Goal: Transaction & Acquisition: Purchase product/service

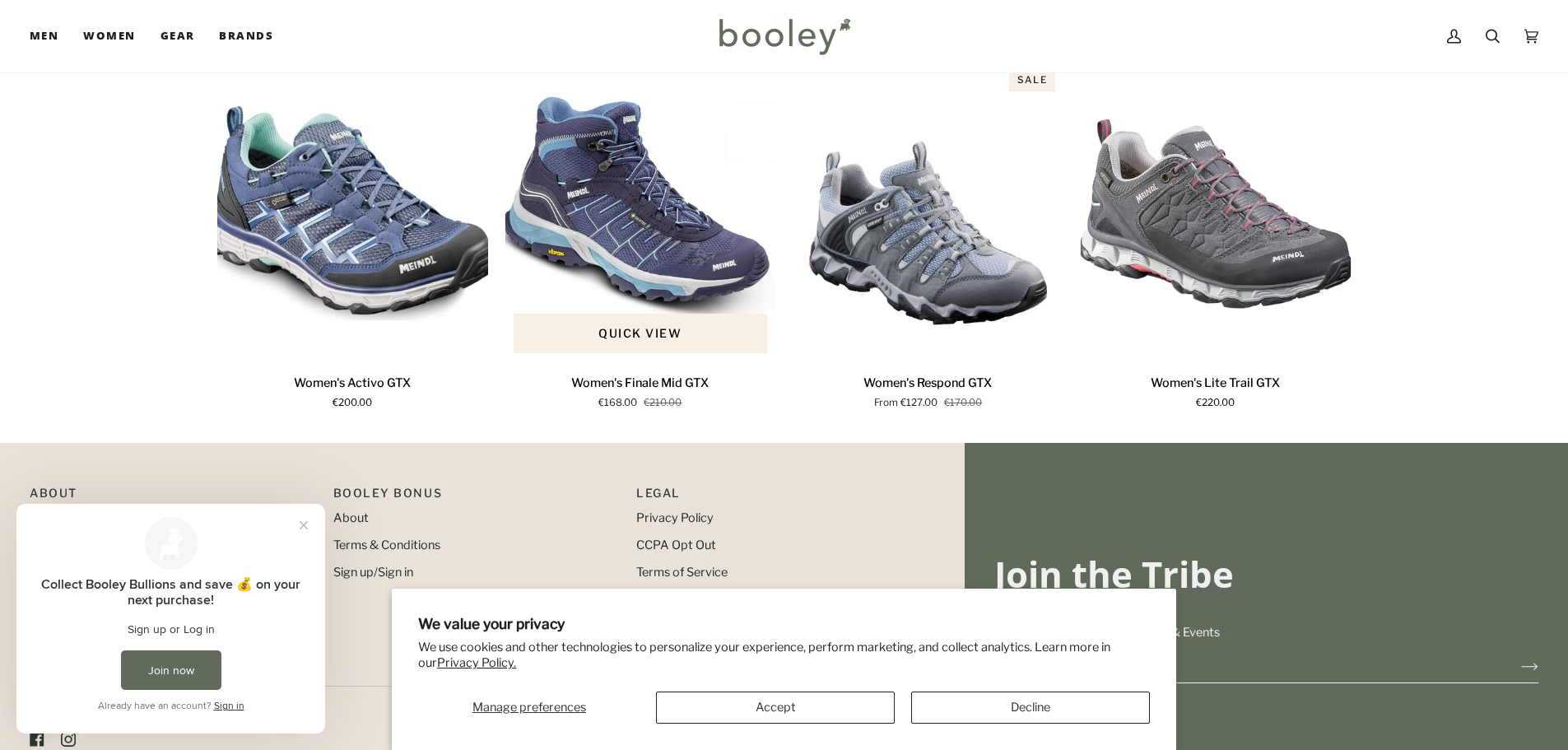
click at [626, 244] on img "Women's Finale Mid GTX" at bounding box center [640, 210] width 272 height 301
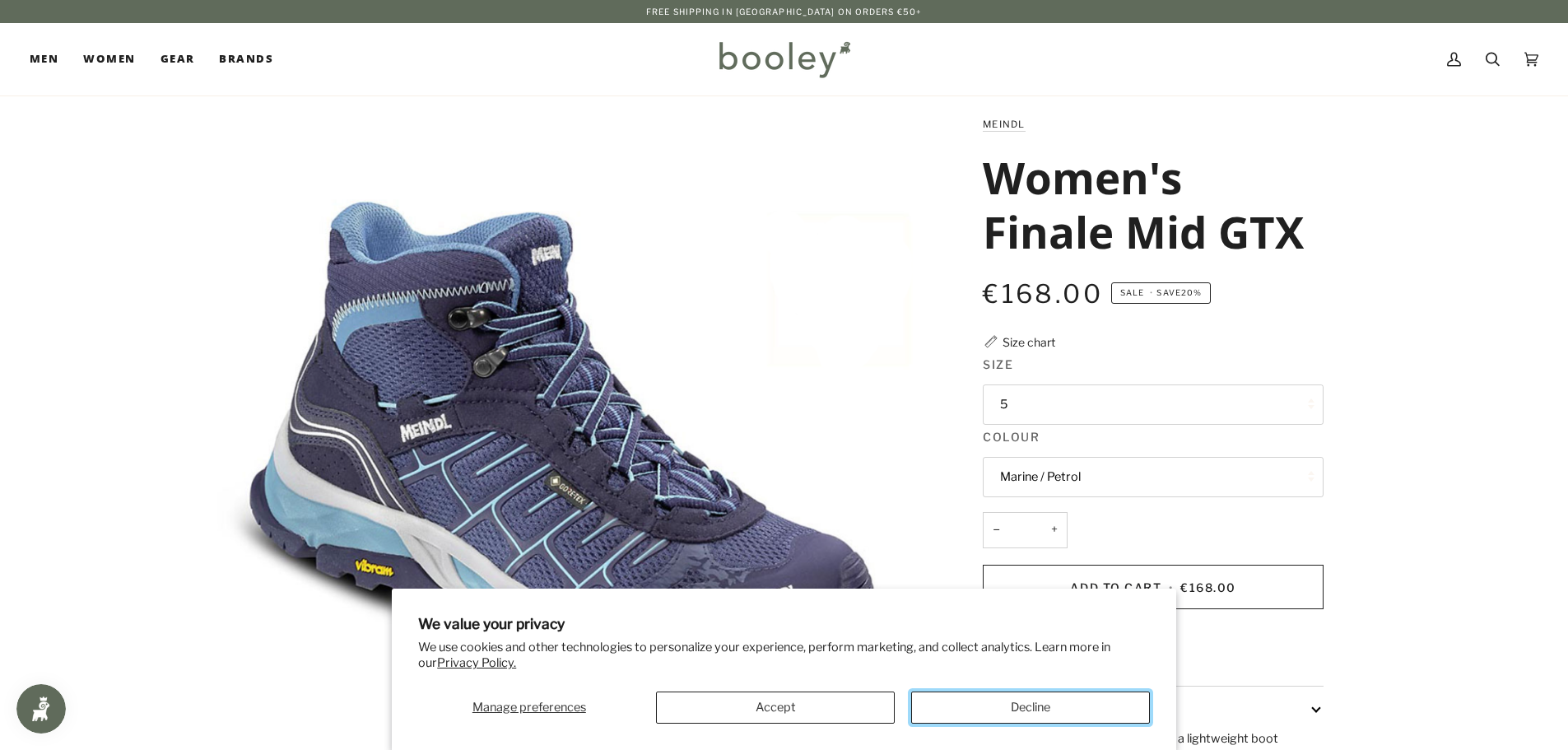
click at [1057, 702] on button "Decline" at bounding box center [1031, 707] width 239 height 32
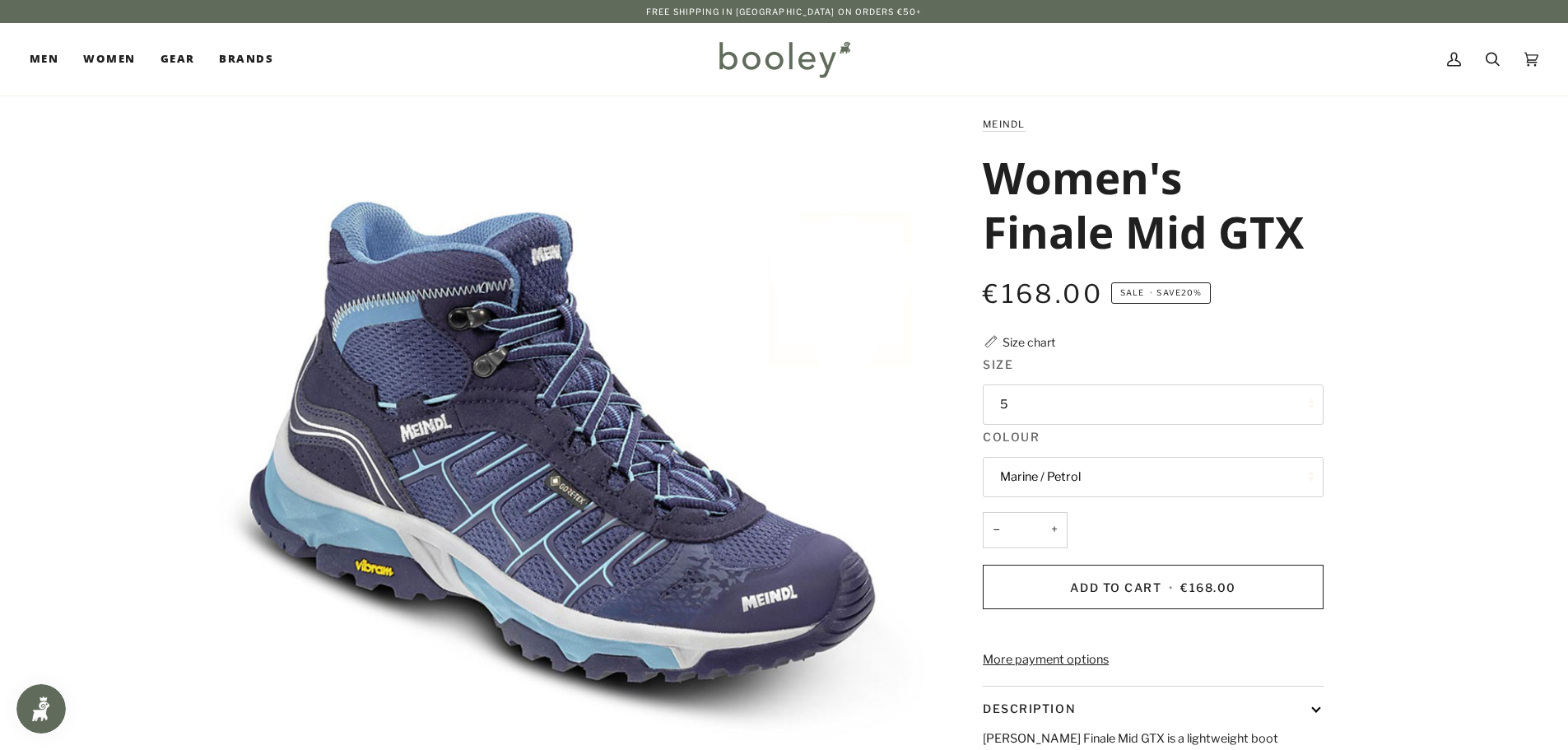
click at [1309, 418] on button "5" at bounding box center [1153, 404] width 341 height 40
click at [1438, 410] on div "Zoom Meindl Women's Finale Mid GTX €168.00 Sale • Save 20% Size chart" at bounding box center [784, 548] width 1568 height 867
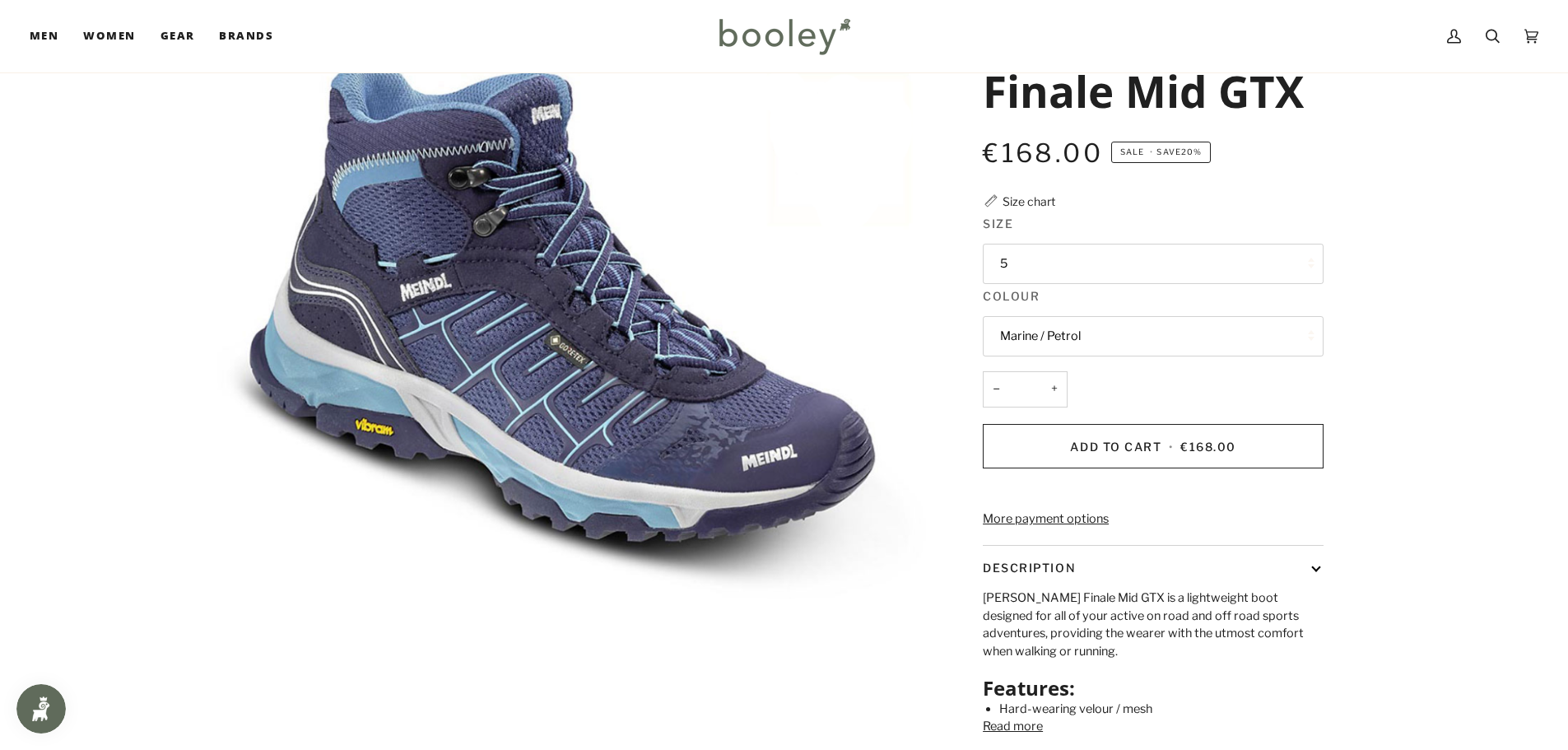
scroll to position [58, 0]
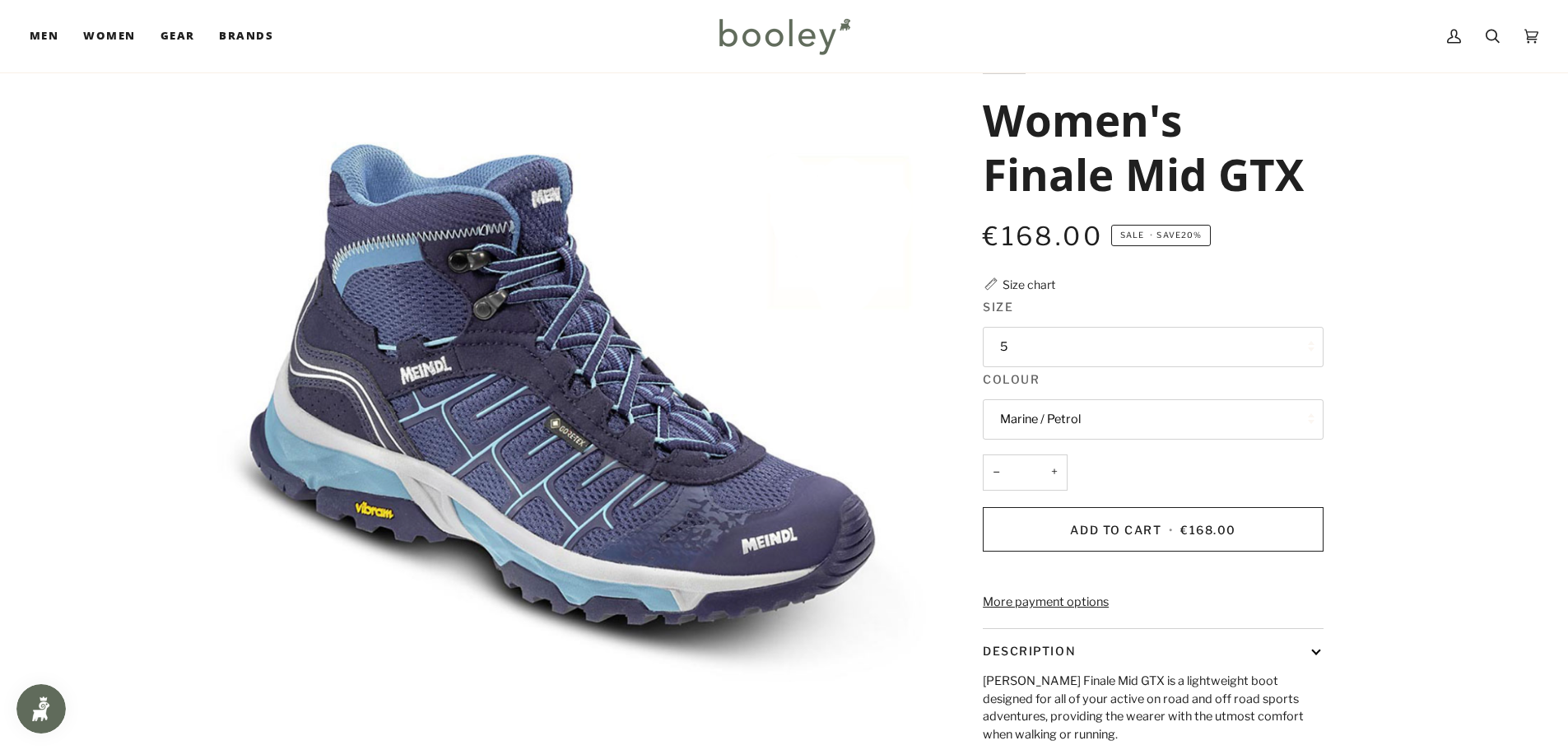
click at [1074, 611] on link "More payment options" at bounding box center [1153, 603] width 341 height 18
